Goal: Task Accomplishment & Management: Manage account settings

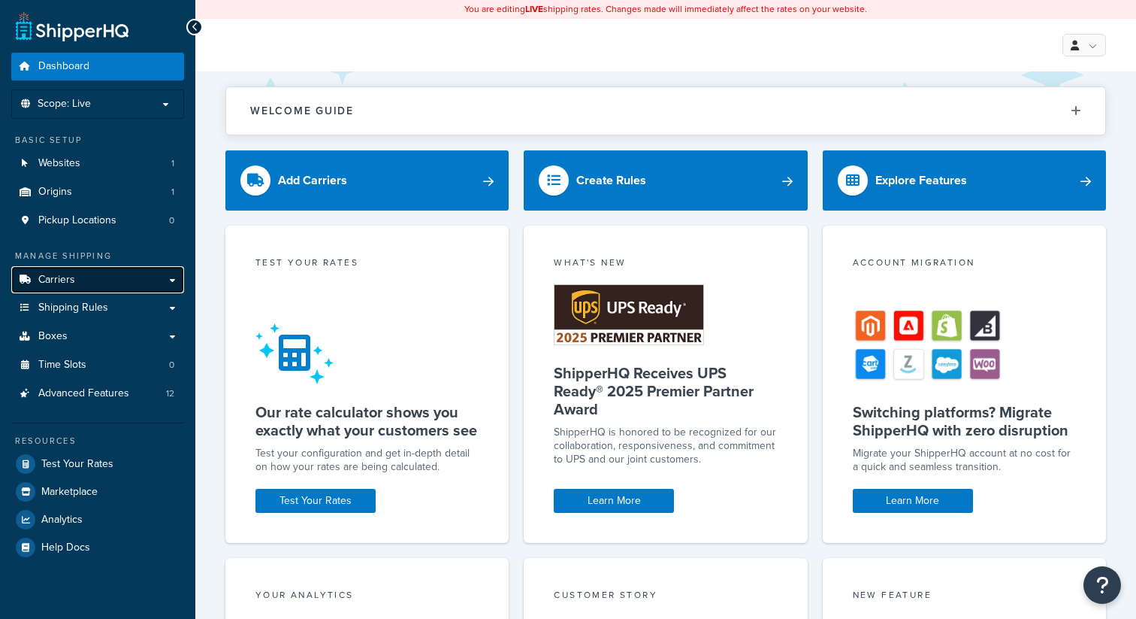
click at [122, 283] on link "Carriers" at bounding box center [97, 280] width 173 height 28
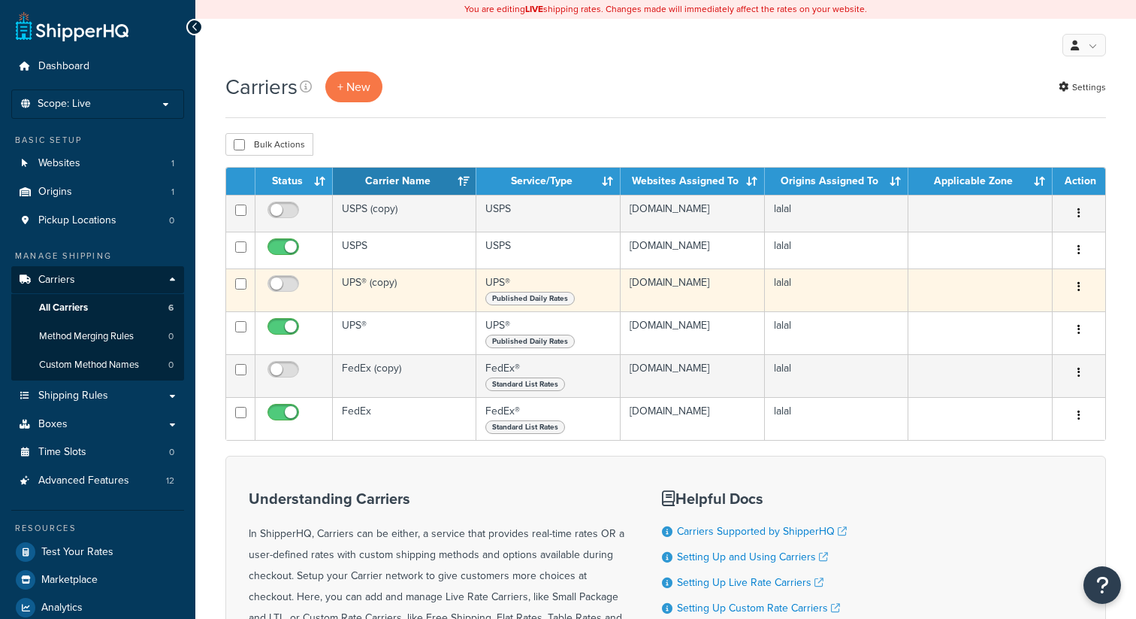
click at [1087, 283] on button "button" at bounding box center [1079, 287] width 21 height 24
click at [1024, 383] on link "Delete" at bounding box center [1018, 380] width 119 height 31
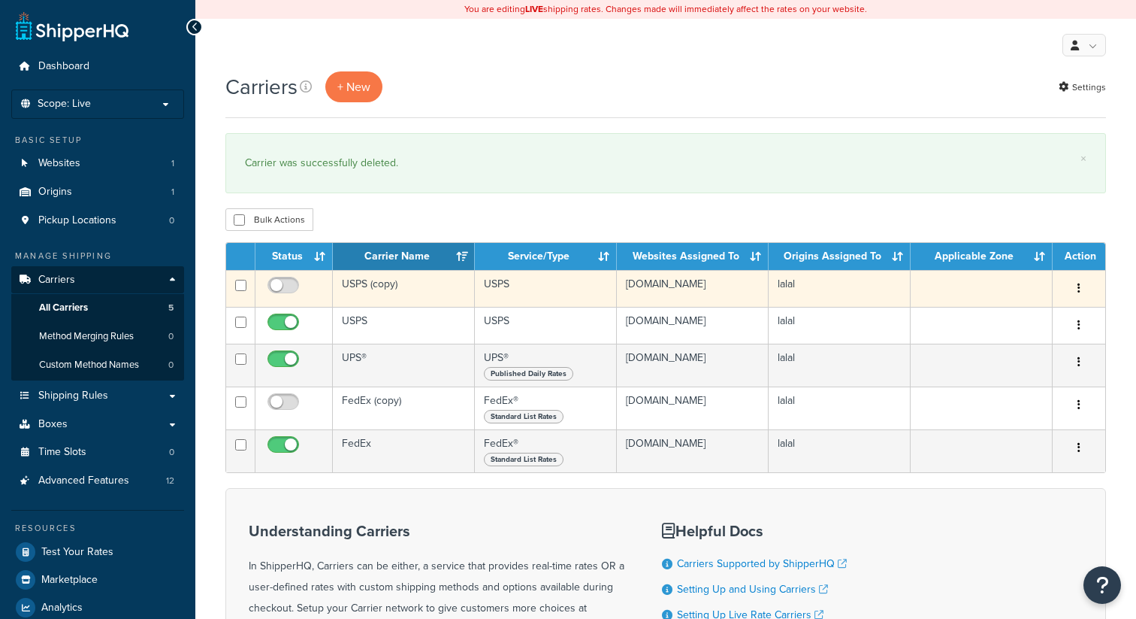
click at [1081, 289] on button "button" at bounding box center [1079, 289] width 21 height 24
click at [1014, 391] on link "Delete" at bounding box center [1018, 381] width 119 height 31
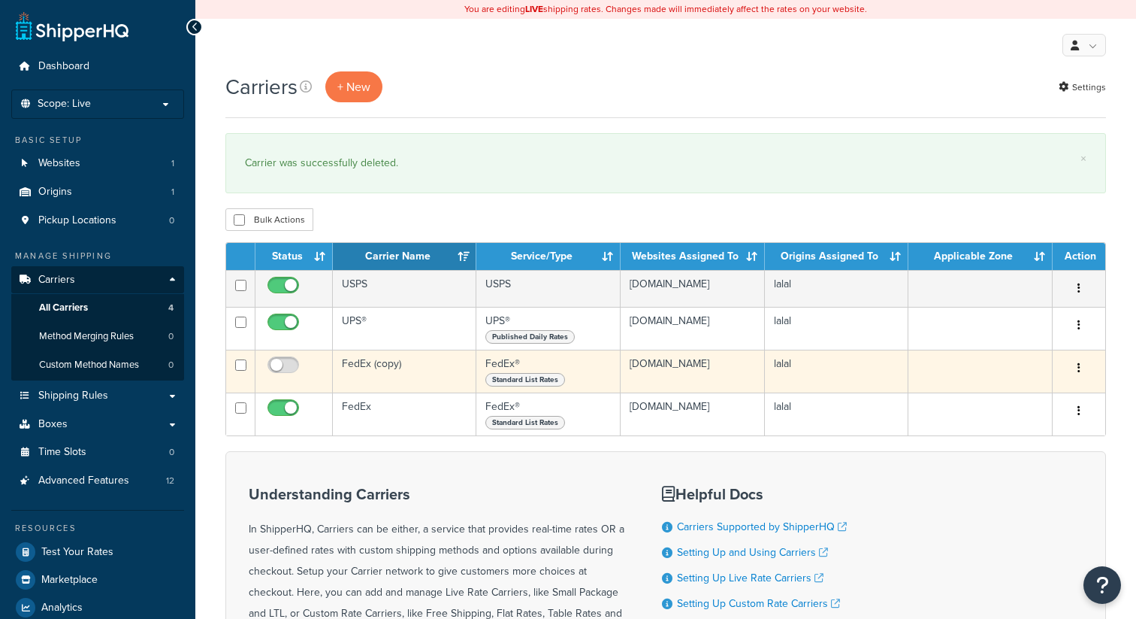
click at [1075, 373] on button "button" at bounding box center [1079, 368] width 21 height 24
click at [988, 465] on link "Delete" at bounding box center [1018, 461] width 119 height 31
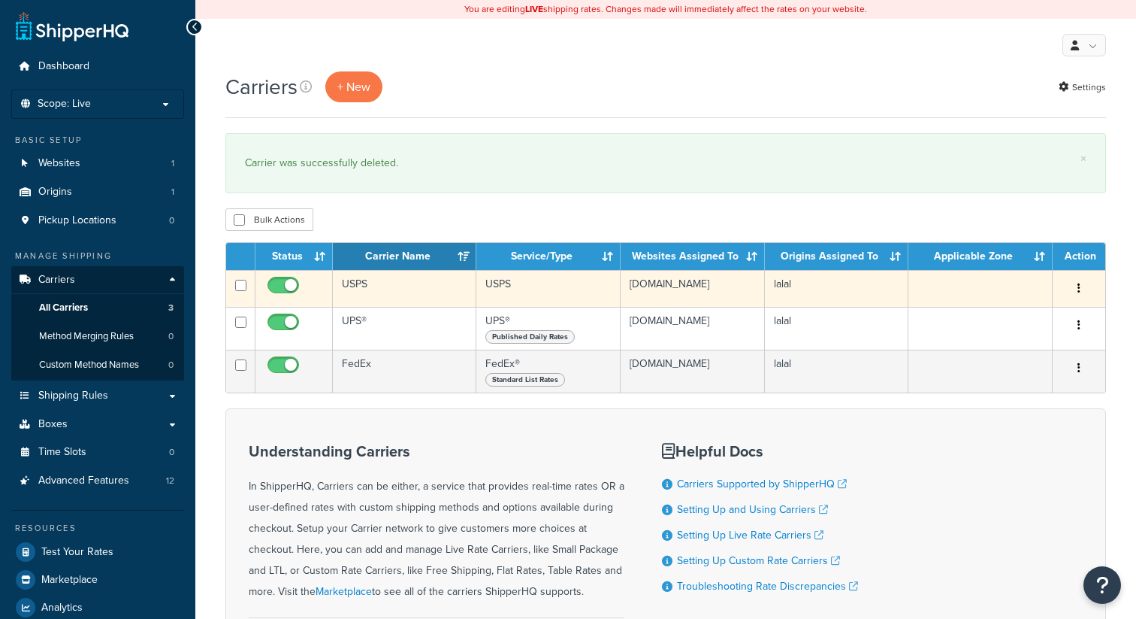
click at [373, 283] on td "USPS" at bounding box center [405, 288] width 144 height 37
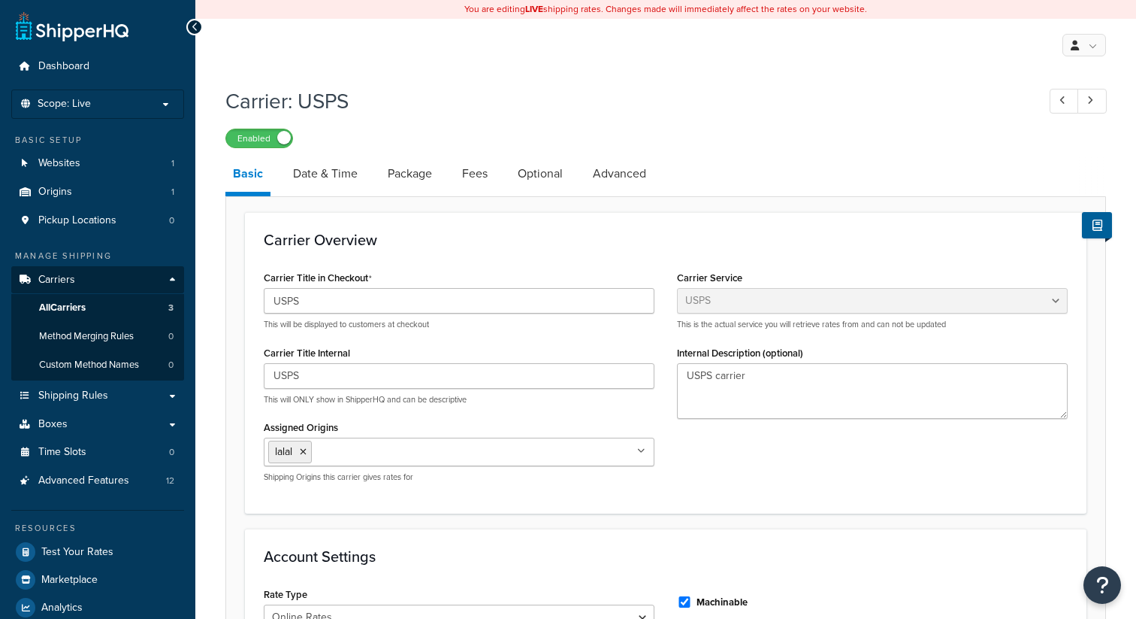
select select "usps"
select select "ONLINE"
click at [336, 176] on link "Date & Time" at bounding box center [326, 174] width 80 height 36
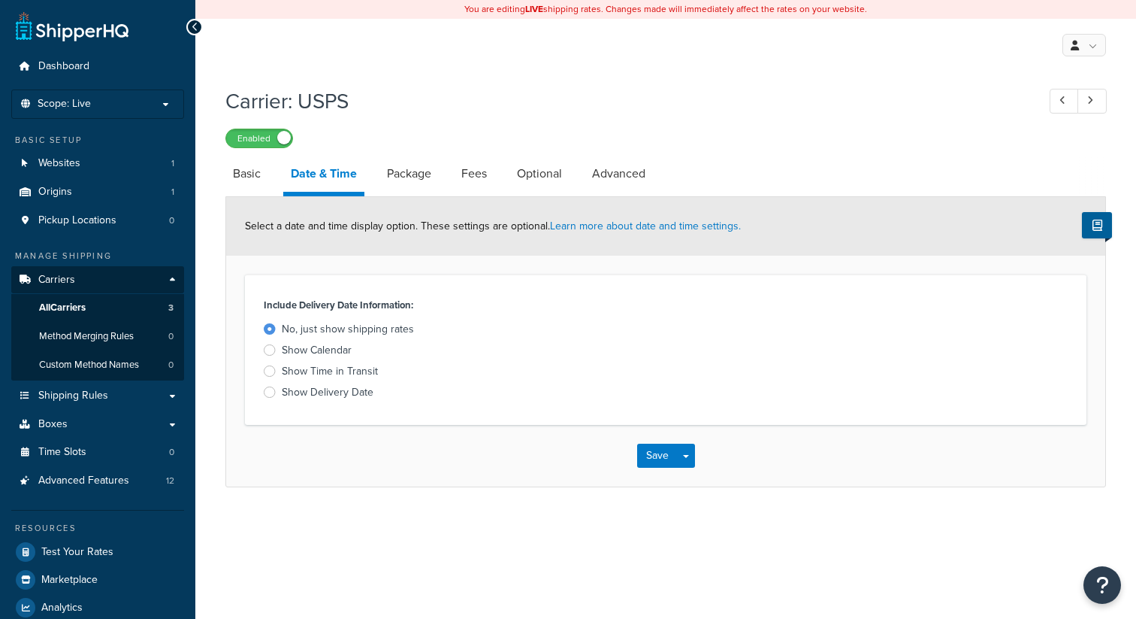
click at [304, 352] on div "Show Calendar" at bounding box center [317, 350] width 70 height 15
click at [0, 0] on input "Show Calendar" at bounding box center [0, 0] width 0 height 0
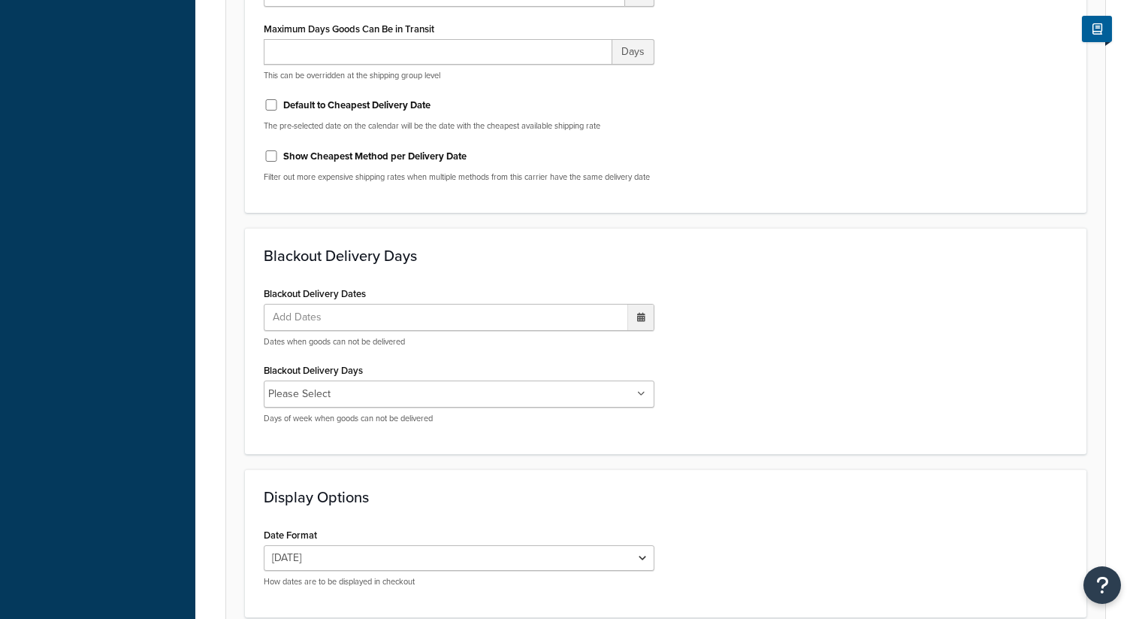
scroll to position [870, 0]
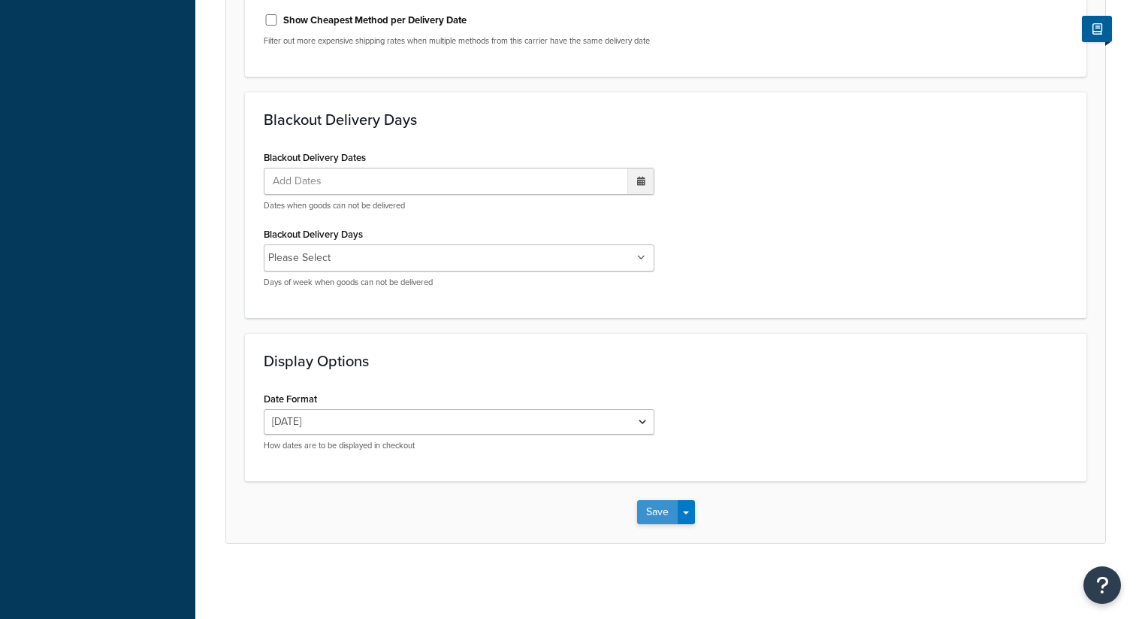
click at [656, 521] on button "Save" at bounding box center [657, 512] width 41 height 24
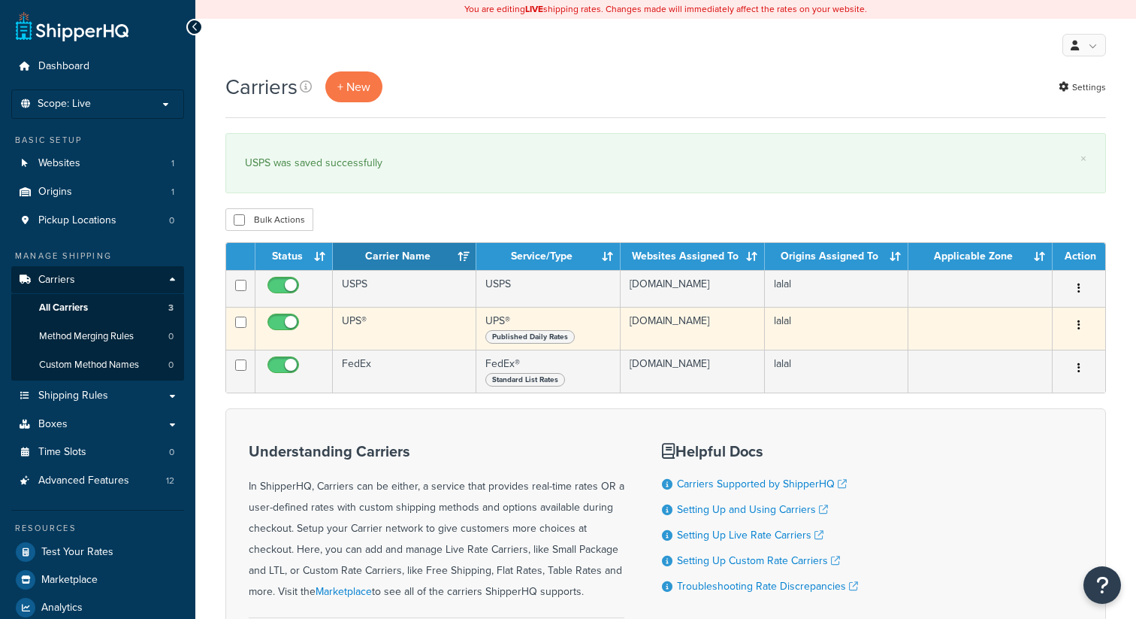
click at [365, 332] on td "UPS®" at bounding box center [405, 328] width 144 height 43
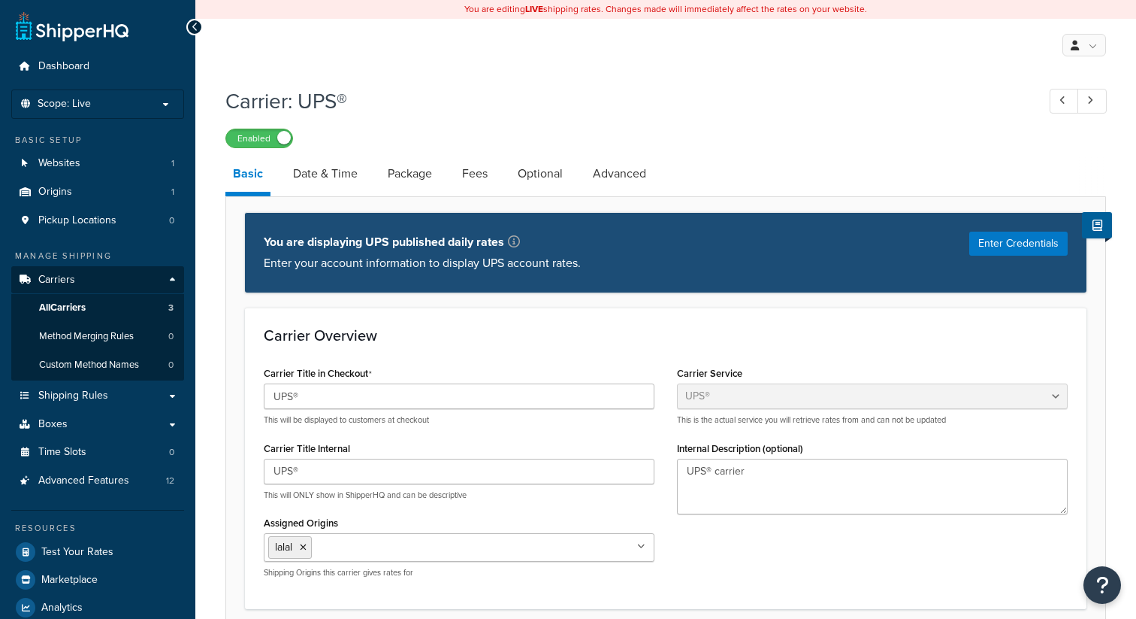
select select "ups"
click at [342, 185] on link "Date & Time" at bounding box center [326, 174] width 80 height 36
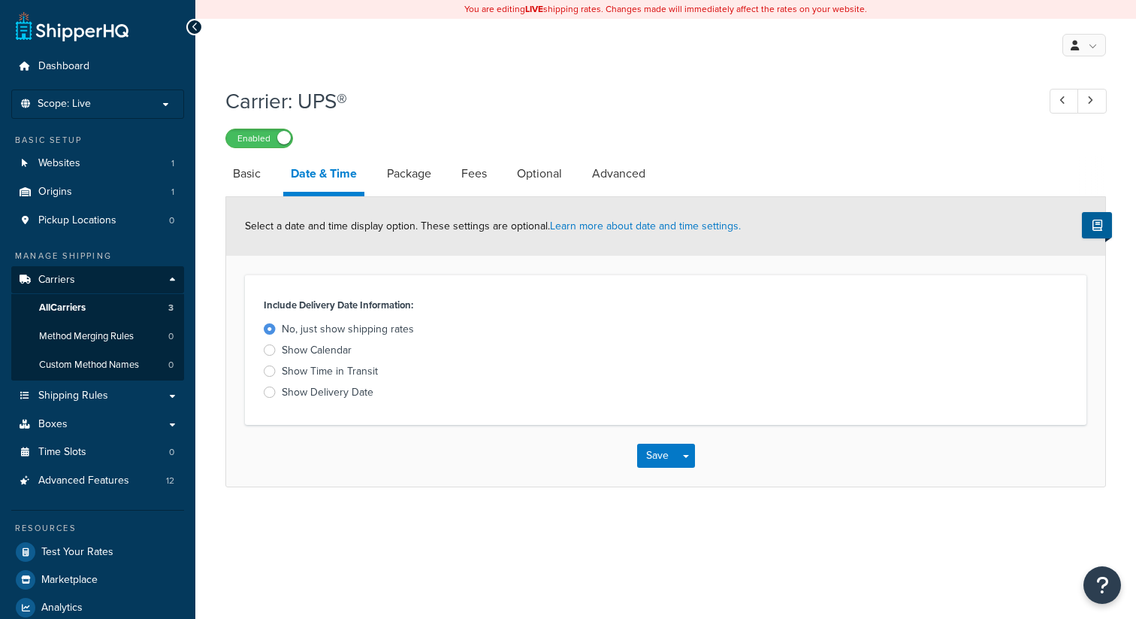
click at [327, 392] on div "Show Delivery Date" at bounding box center [328, 392] width 92 height 15
click at [0, 0] on input "Show Delivery Date" at bounding box center [0, 0] width 0 height 0
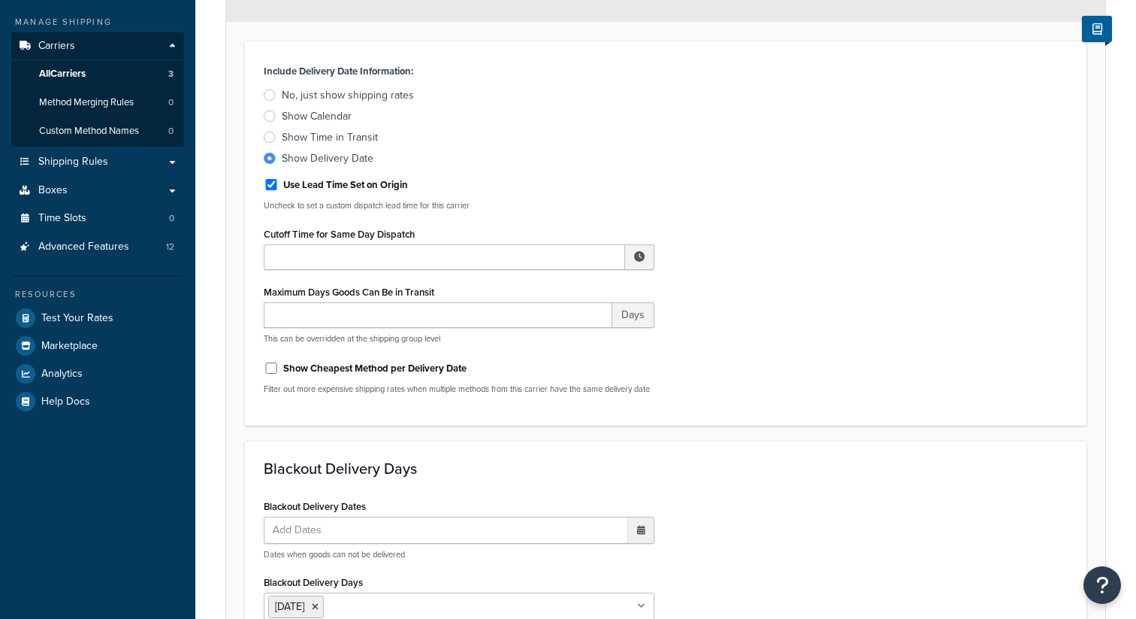
scroll to position [746, 0]
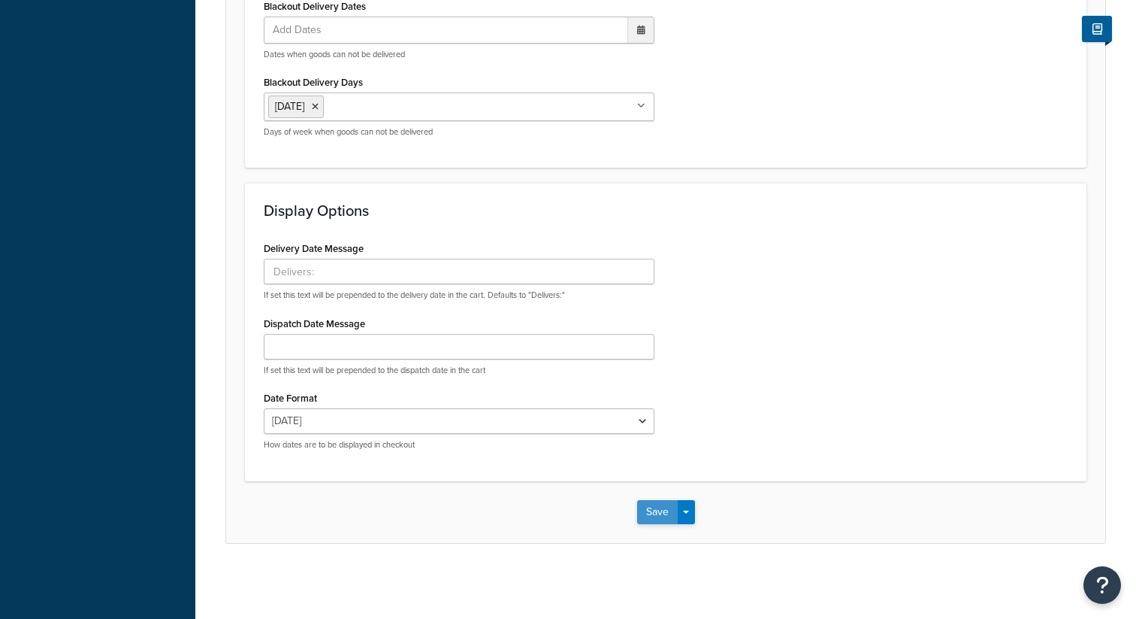
click at [664, 513] on button "Save" at bounding box center [657, 512] width 41 height 24
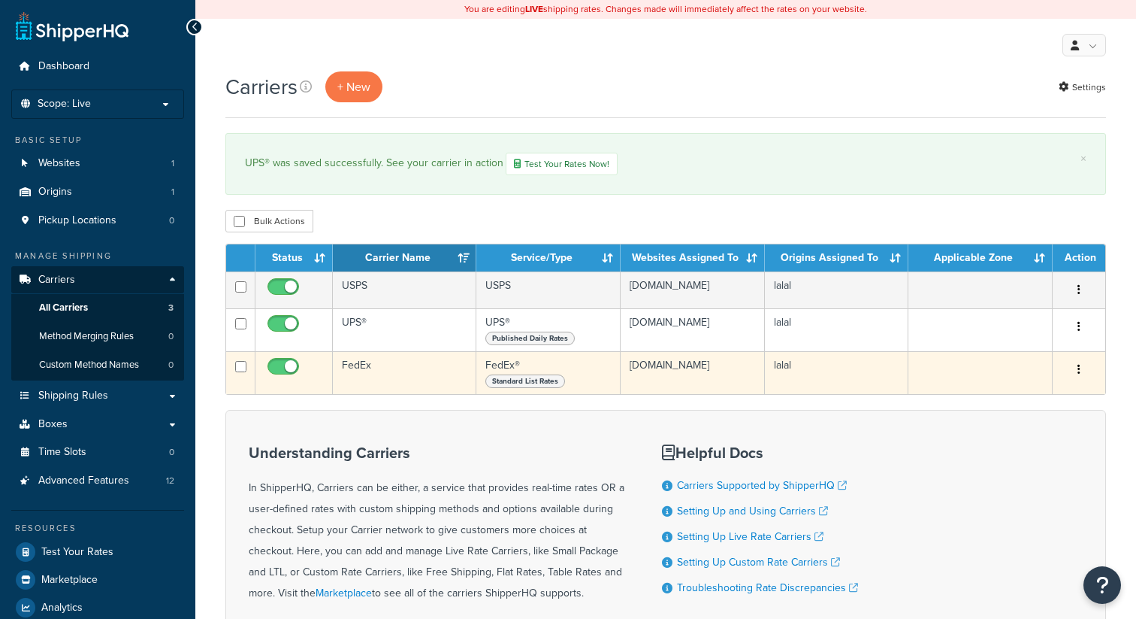
click at [351, 371] on td "FedEx" at bounding box center [405, 372] width 144 height 43
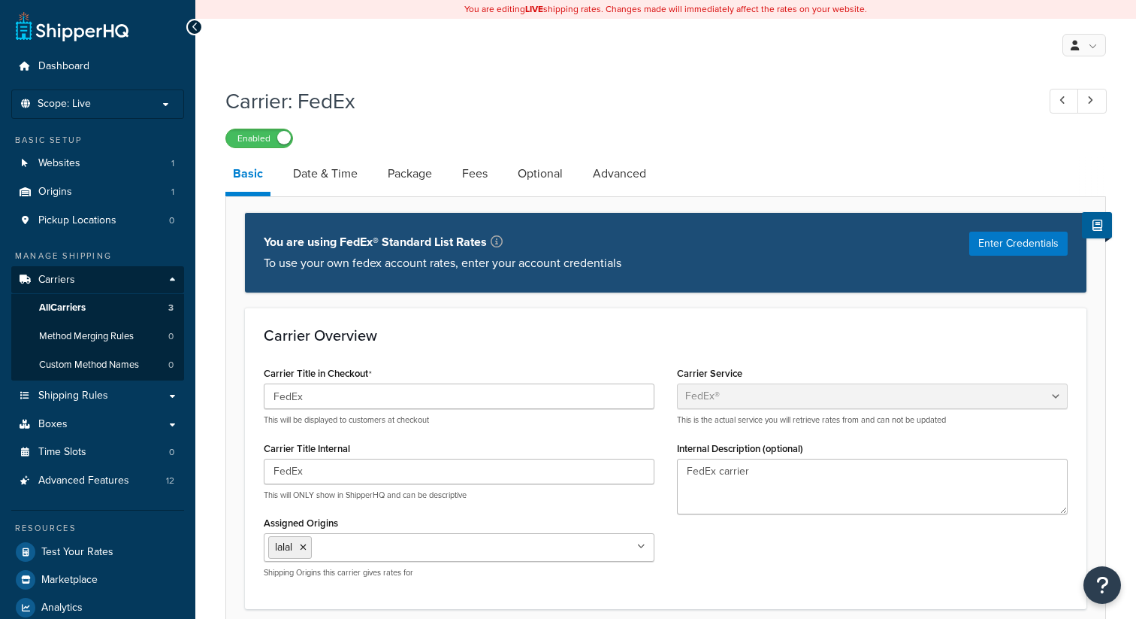
select select "fedEx"
select select "REGULAR_PICKUP"
select select "YOUR_PACKAGING"
click at [345, 182] on link "Date & Time" at bounding box center [326, 174] width 80 height 36
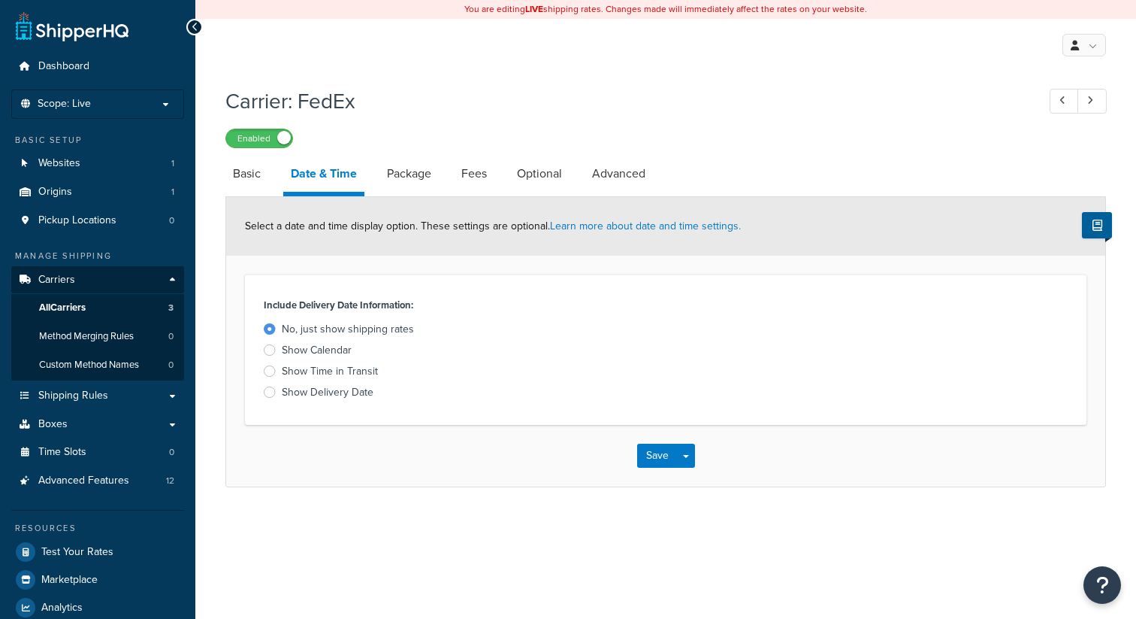
click at [345, 351] on div "Show Calendar" at bounding box center [317, 350] width 70 height 15
click at [0, 0] on input "Show Calendar" at bounding box center [0, 0] width 0 height 0
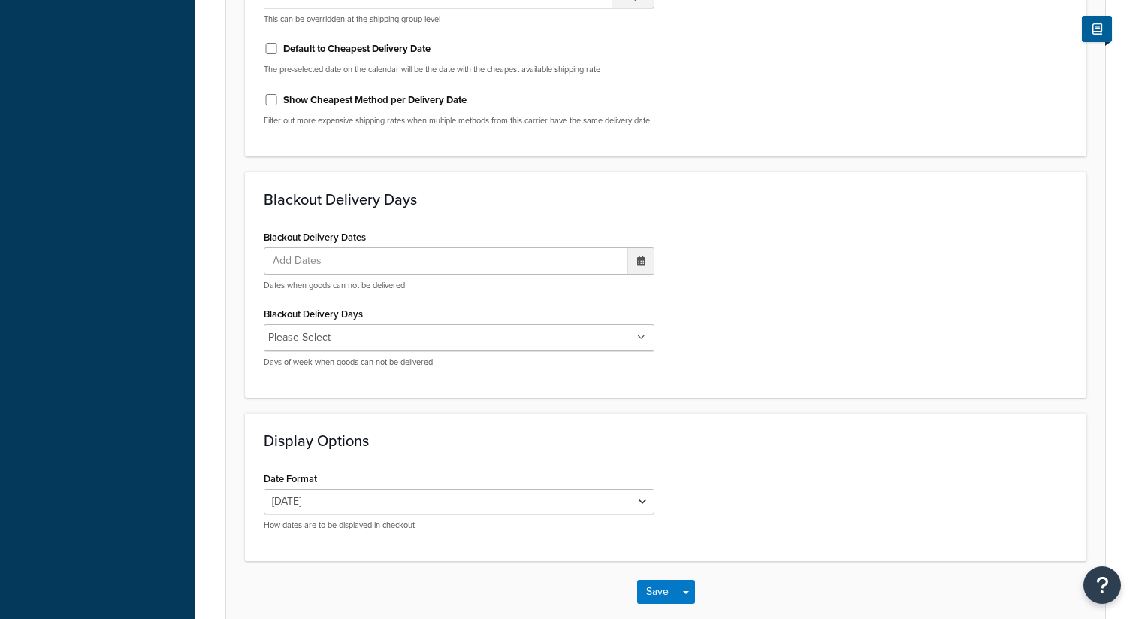
scroll to position [870, 0]
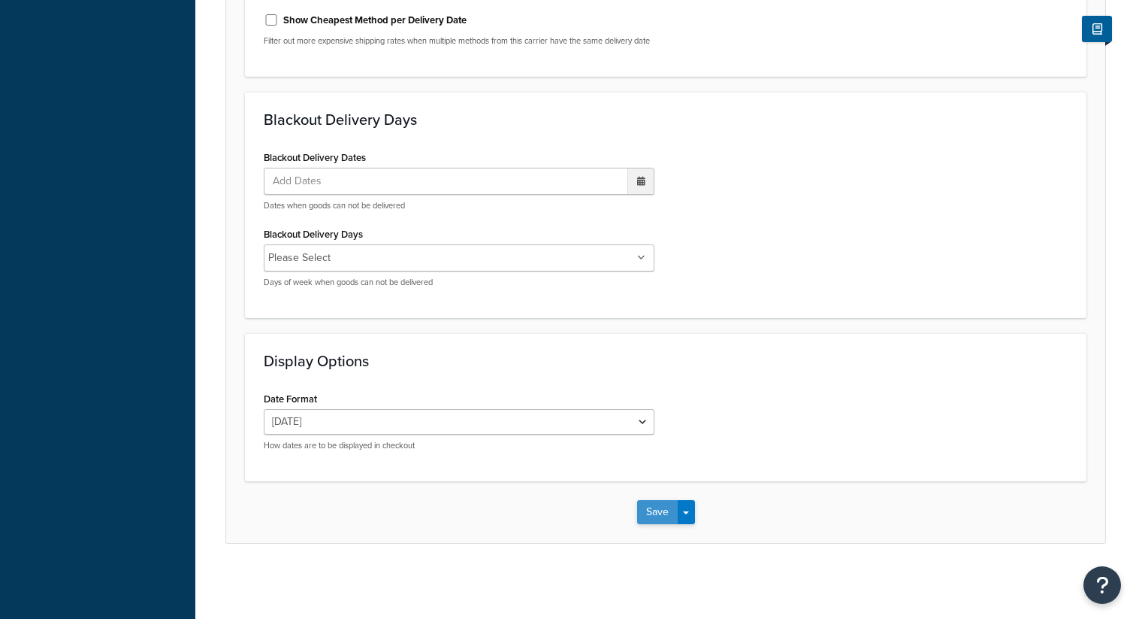
click at [659, 505] on button "Save" at bounding box center [657, 512] width 41 height 24
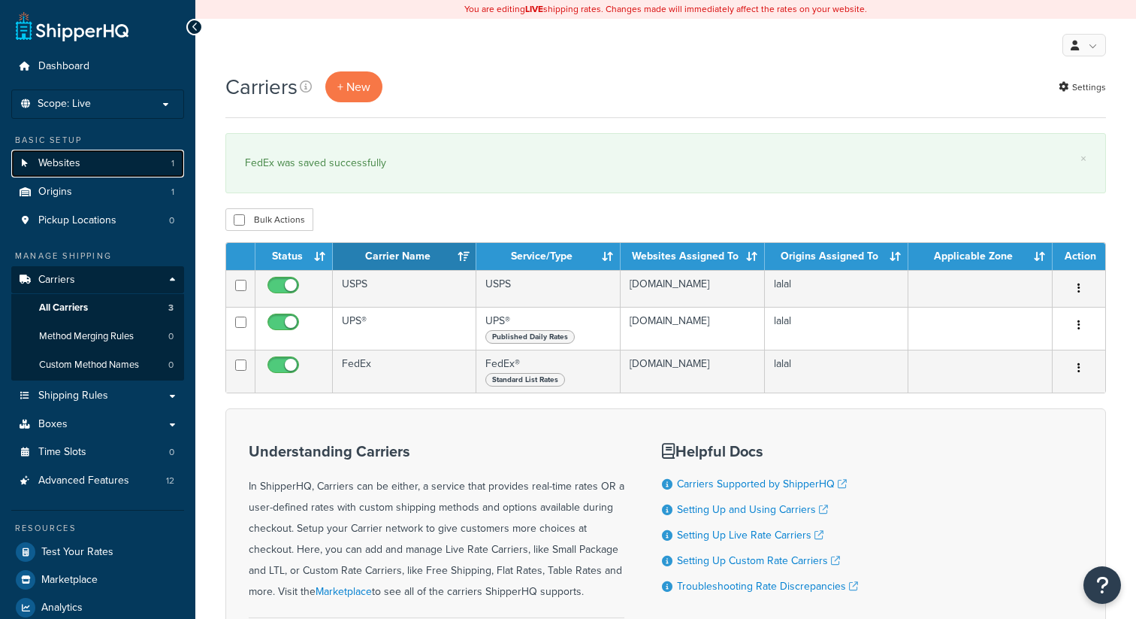
click at [144, 170] on link "Websites 1" at bounding box center [97, 164] width 173 height 28
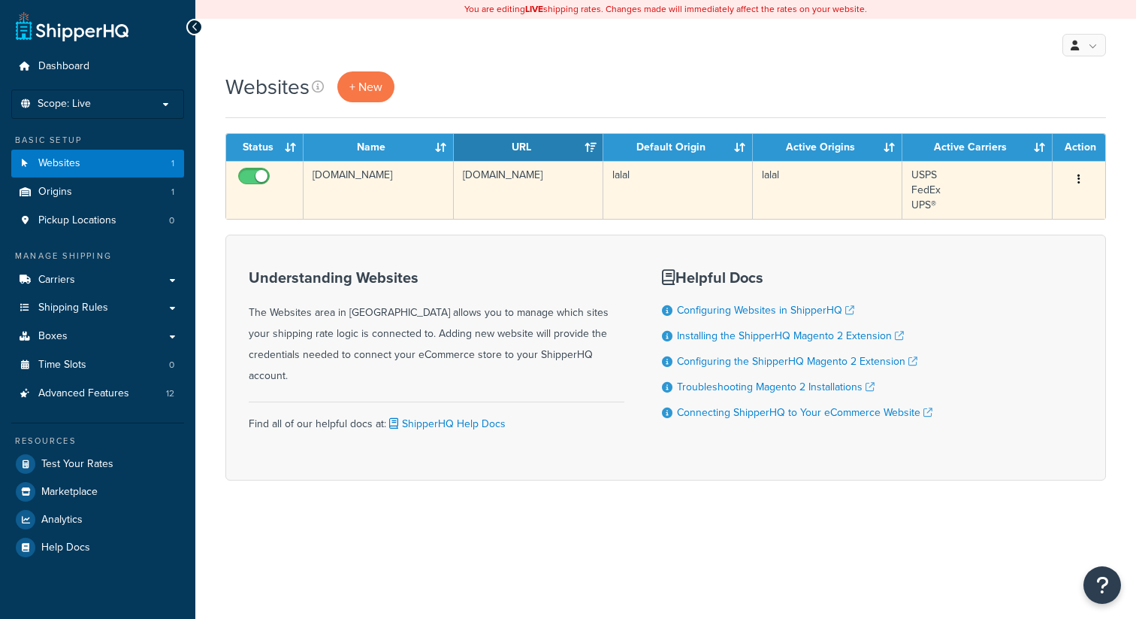
click at [411, 189] on td "[DOMAIN_NAME]" at bounding box center [379, 190] width 150 height 58
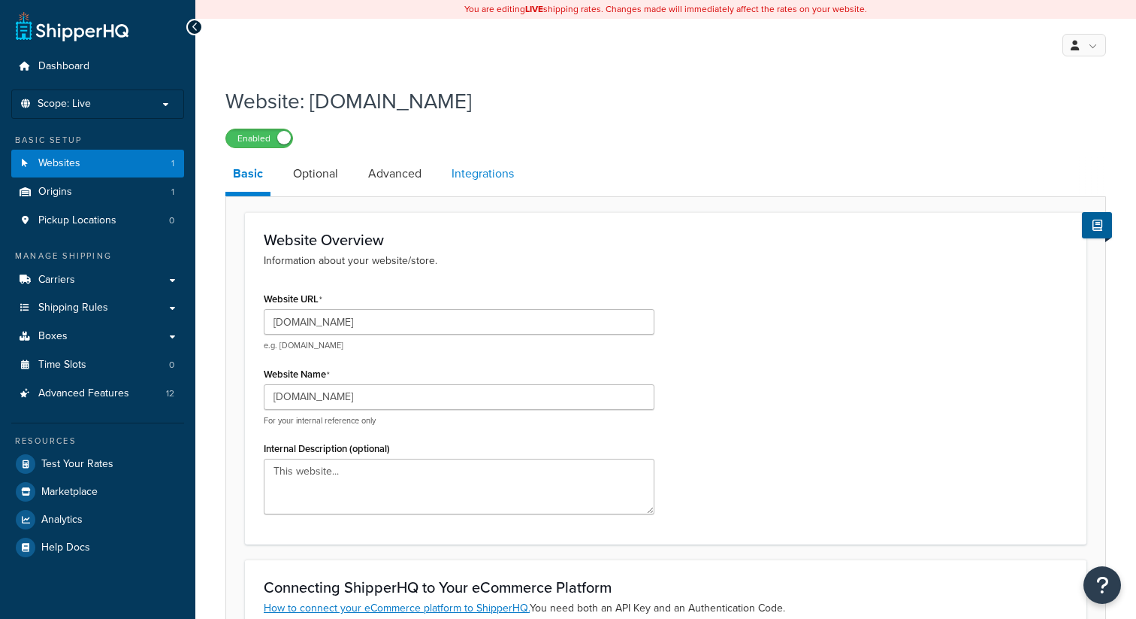
click at [467, 170] on link "Integrations" at bounding box center [482, 174] width 77 height 36
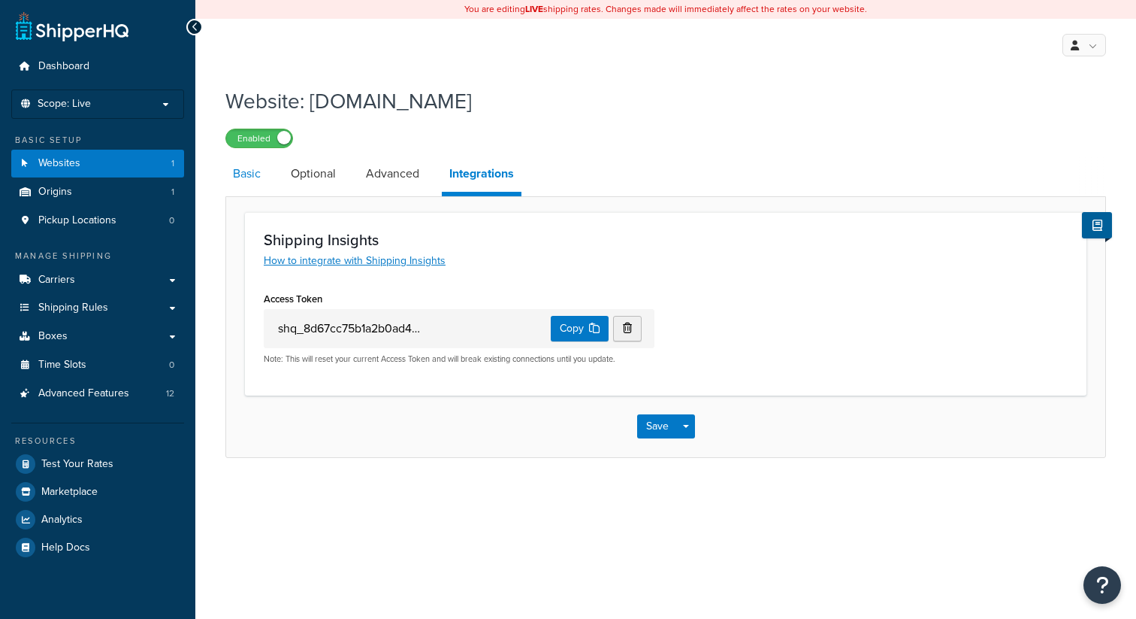
click at [242, 177] on link "Basic" at bounding box center [246, 174] width 43 height 36
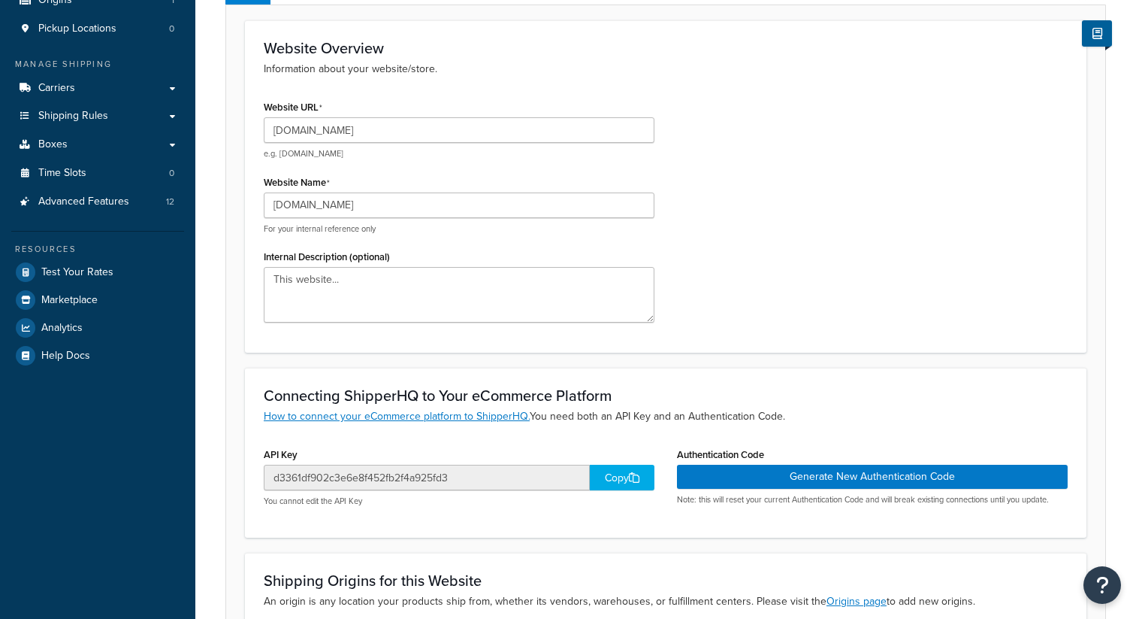
scroll to position [437, 0]
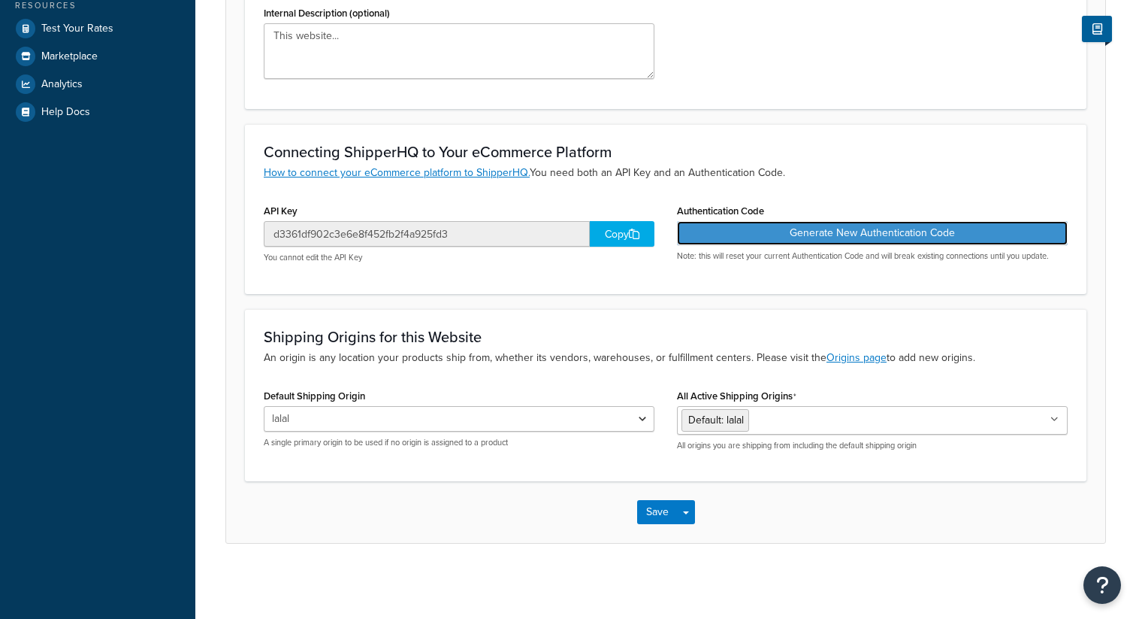
click at [855, 236] on button "Generate New Authentication Code" at bounding box center [872, 233] width 391 height 24
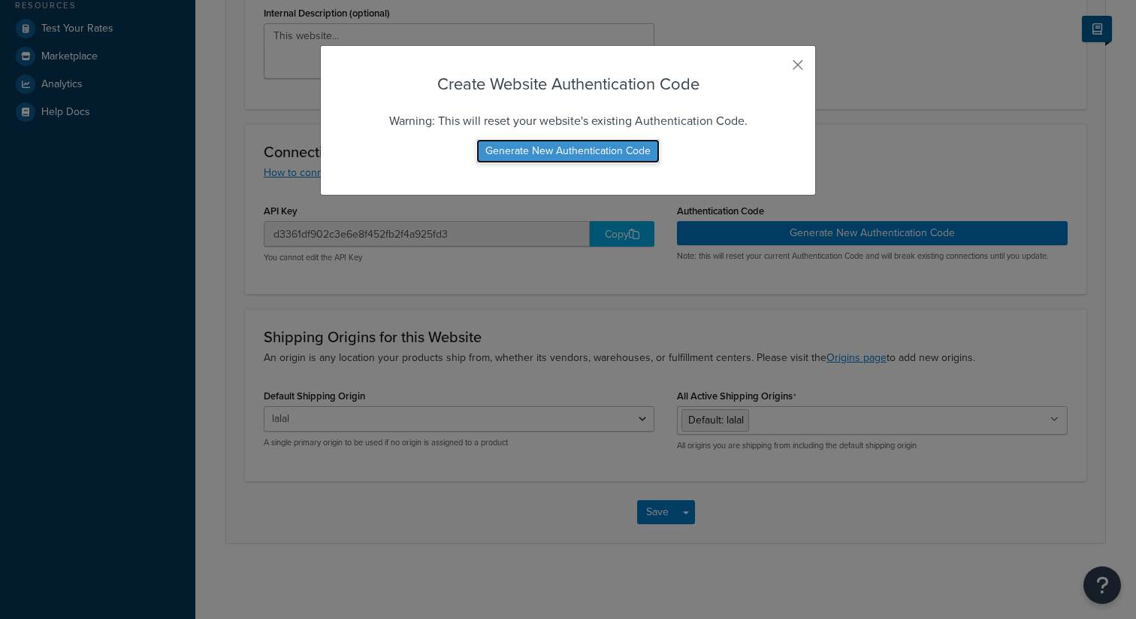
click at [649, 156] on button "Generate New Authentication Code" at bounding box center [567, 151] width 183 height 24
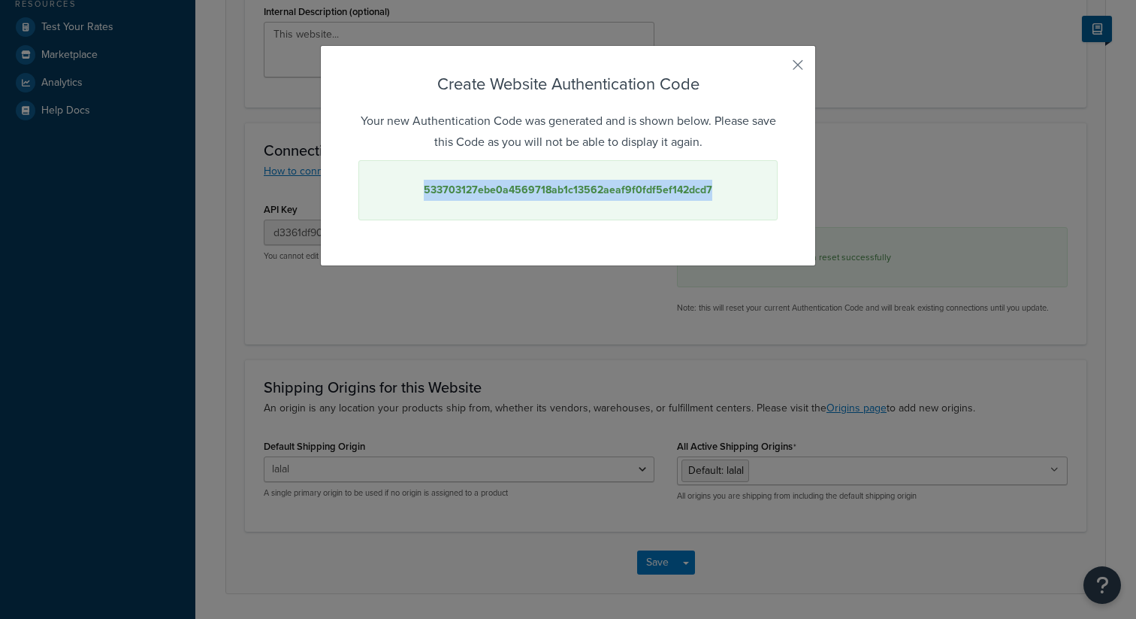
drag, startPoint x: 712, startPoint y: 189, endPoint x: 428, endPoint y: 196, distance: 284.9
click at [428, 196] on div "533703127ebe0a4569718ab1c13562aeaf9f0fdf5ef142dcd7" at bounding box center [567, 190] width 419 height 60
copy strong "533703127ebe0a4569718ab1c13562aeaf9f0fdf5ef142dcd7"
drag, startPoint x: 703, startPoint y: 189, endPoint x: 912, endPoint y: 10, distance: 275.0
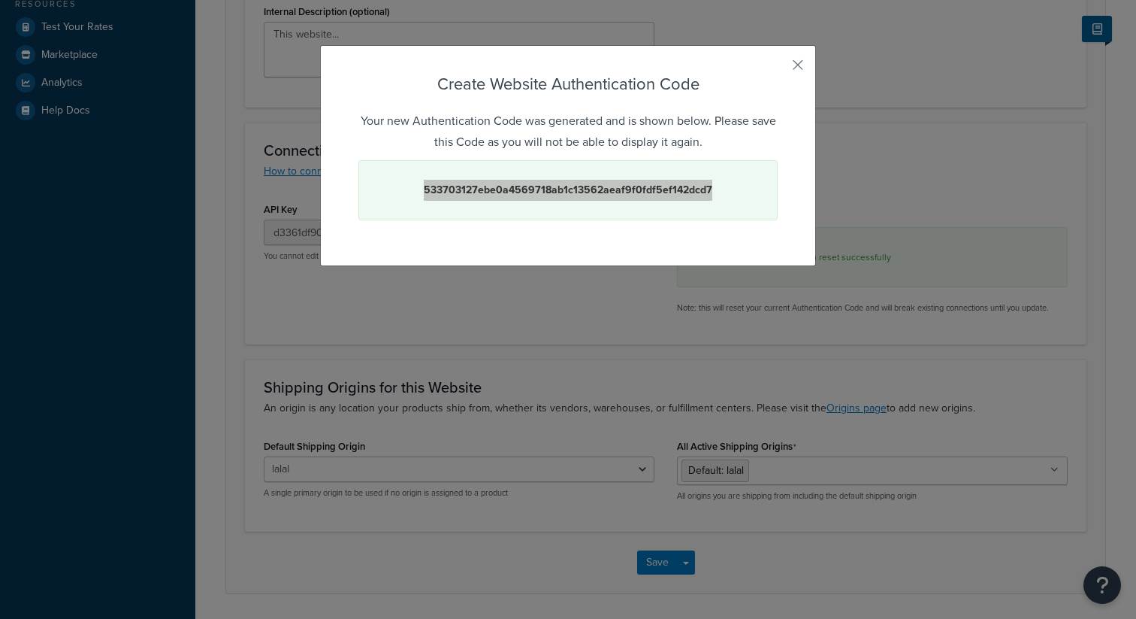
click at [0, 0] on div "Create Website Authentication Code Your new Authentication Code was generated a…" at bounding box center [568, 309] width 1136 height 619
click at [778, 68] on button "button" at bounding box center [776, 70] width 4 height 4
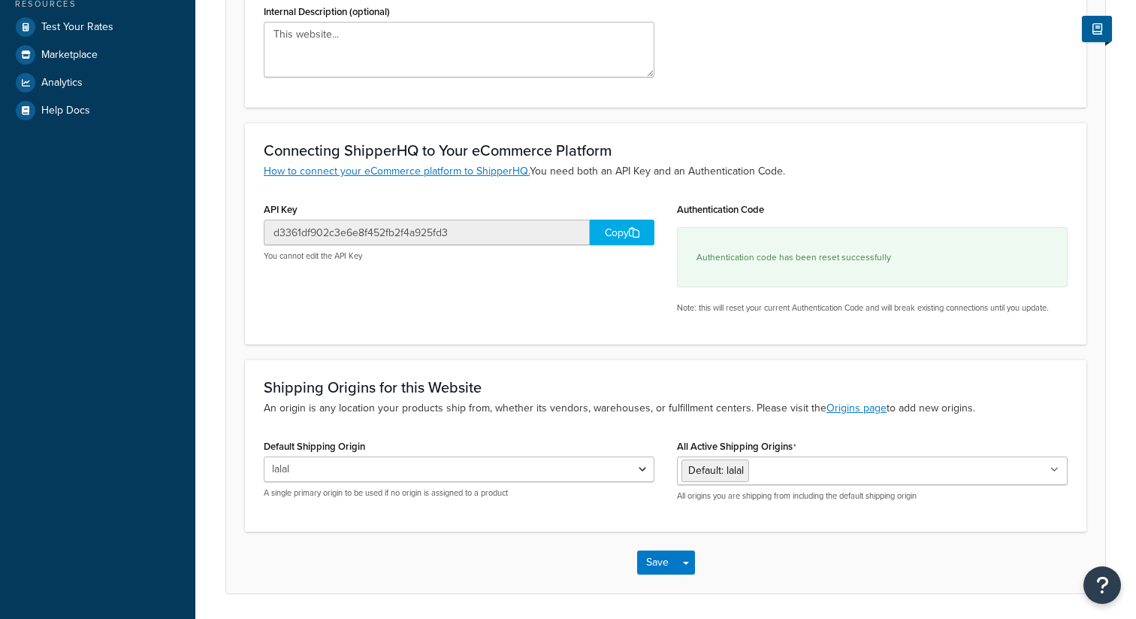
click at [604, 227] on div "Copy" at bounding box center [622, 232] width 65 height 26
